Goal: Go to known website: Access a specific website the user already knows

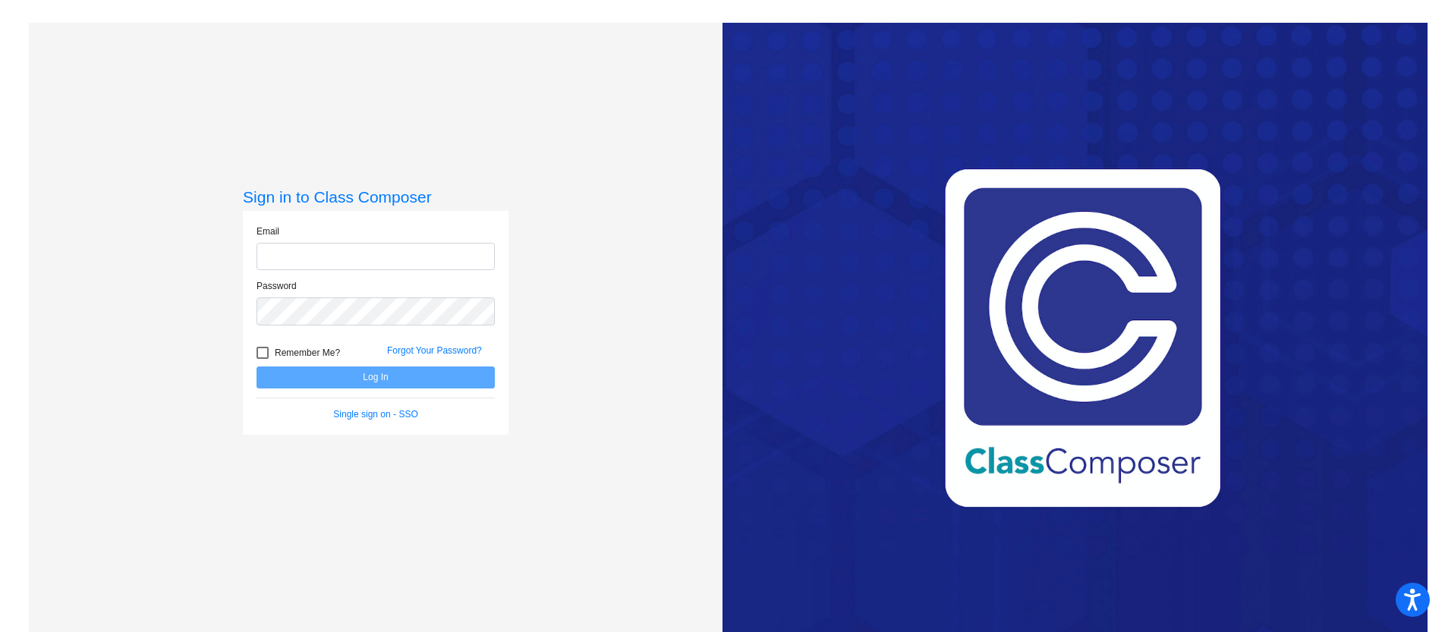
type input "[EMAIL_ADDRESS][DOMAIN_NAME]"
click at [377, 380] on button "Log In" at bounding box center [376, 378] width 238 height 22
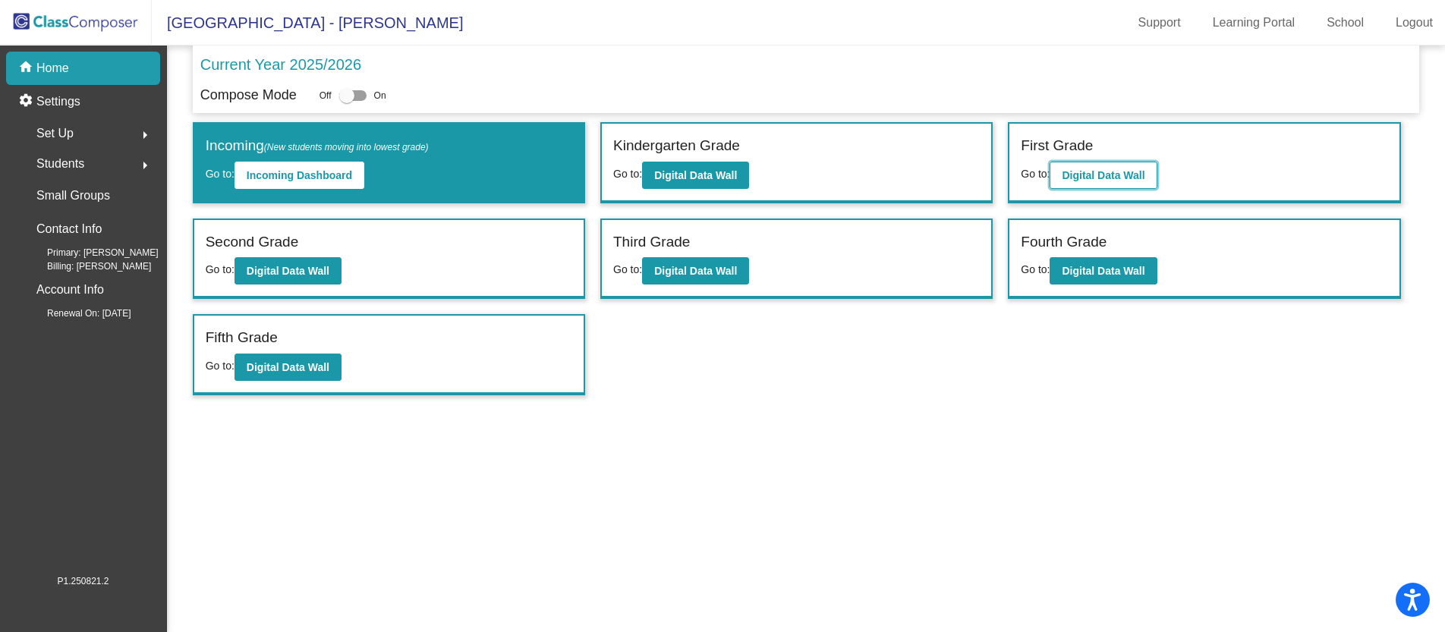
click at [1104, 178] on b "Digital Data Wall" at bounding box center [1103, 175] width 83 height 12
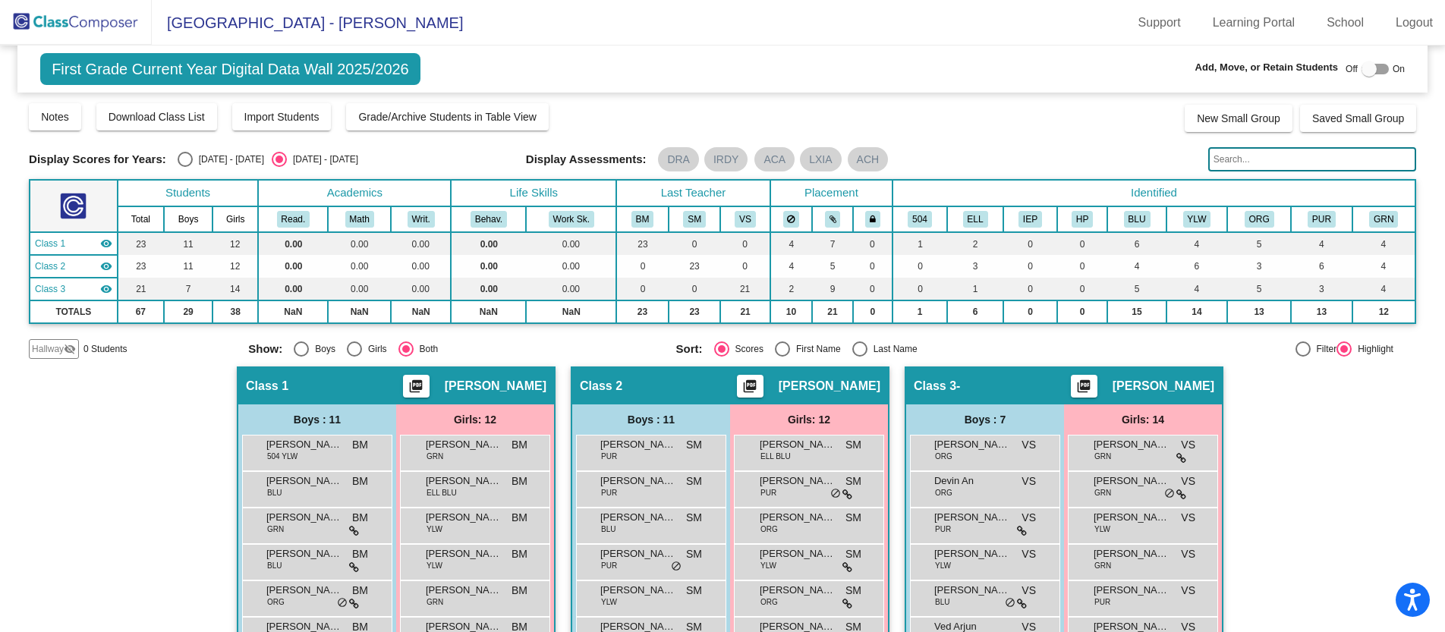
scroll to position [1, 0]
